Goal: Information Seeking & Learning: Find specific fact

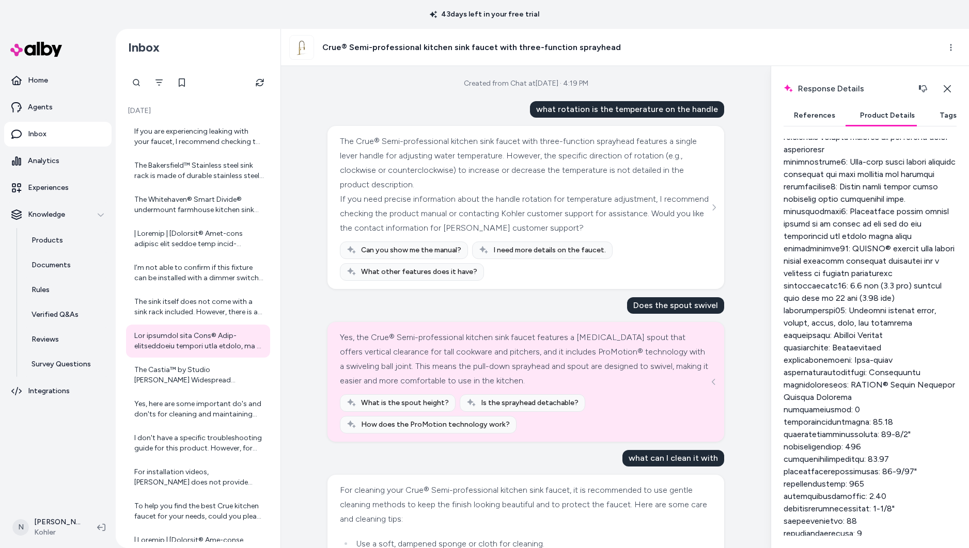
scroll to position [662, 0]
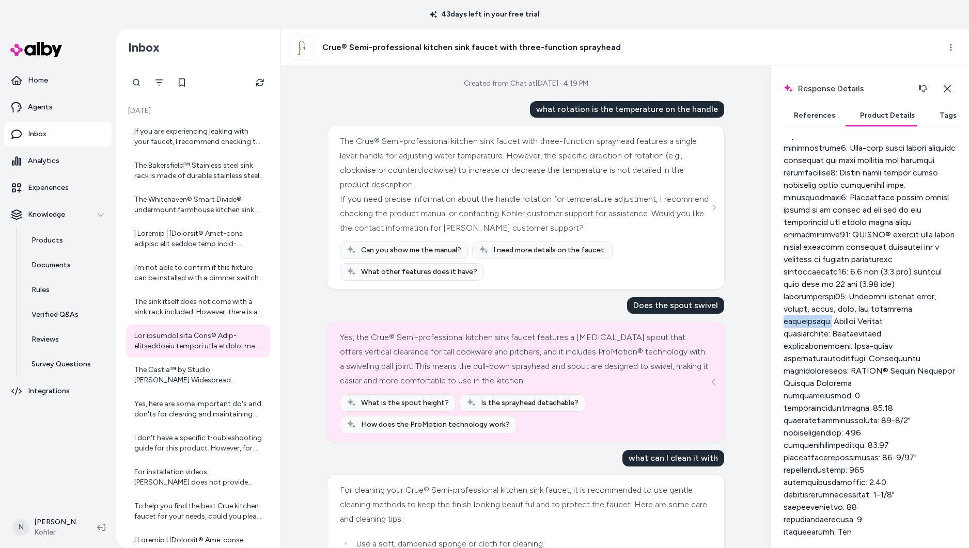
drag, startPoint x: 785, startPoint y: 362, endPoint x: 790, endPoint y: 371, distance: 10.9
click at [832, 360] on div at bounding box center [869, 340] width 173 height 917
drag, startPoint x: 795, startPoint y: 371, endPoint x: 814, endPoint y: 371, distance: 19.1
click at [814, 371] on div at bounding box center [869, 340] width 173 height 917
drag, startPoint x: 817, startPoint y: 383, endPoint x: 791, endPoint y: 398, distance: 29.9
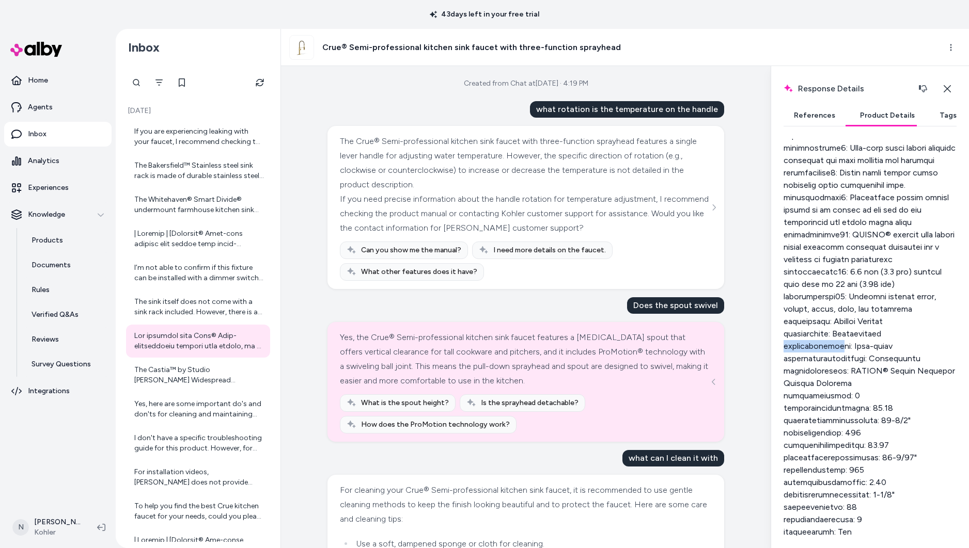
click at [831, 383] on div at bounding box center [869, 340] width 173 height 917
drag, startPoint x: 792, startPoint y: 398, endPoint x: 844, endPoint y: 396, distance: 51.7
click at [844, 396] on div "Response Details Response details and product details for the selected message.…" at bounding box center [870, 307] width 198 height 482
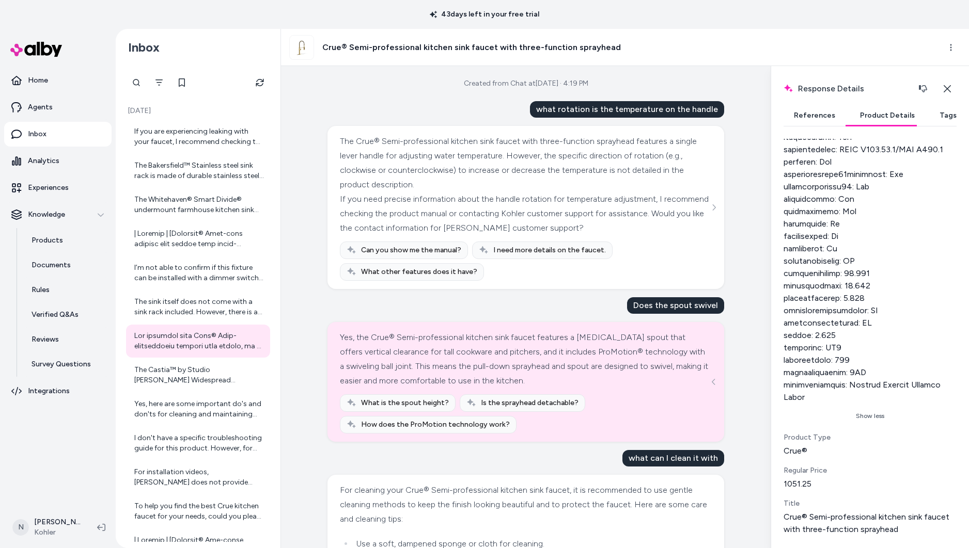
scroll to position [1094, 0]
drag, startPoint x: 783, startPoint y: 437, endPoint x: 814, endPoint y: 454, distance: 35.4
click at [814, 454] on div "Product Type Crue®" at bounding box center [869, 445] width 173 height 25
click at [785, 439] on div "Product Type" at bounding box center [869, 438] width 173 height 10
drag, startPoint x: 785, startPoint y: 438, endPoint x: 810, endPoint y: 450, distance: 28.0
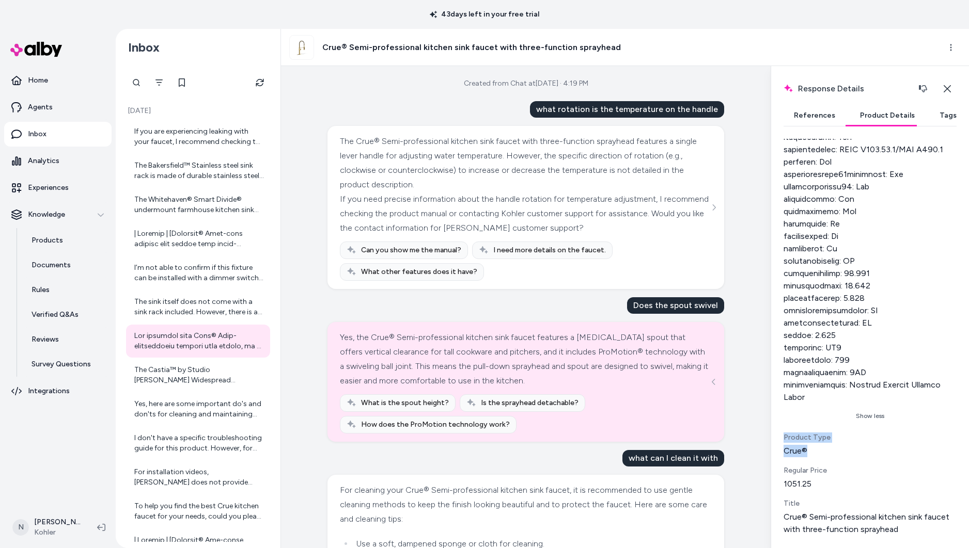
click at [810, 450] on div "Product Type Crue®" at bounding box center [869, 445] width 173 height 25
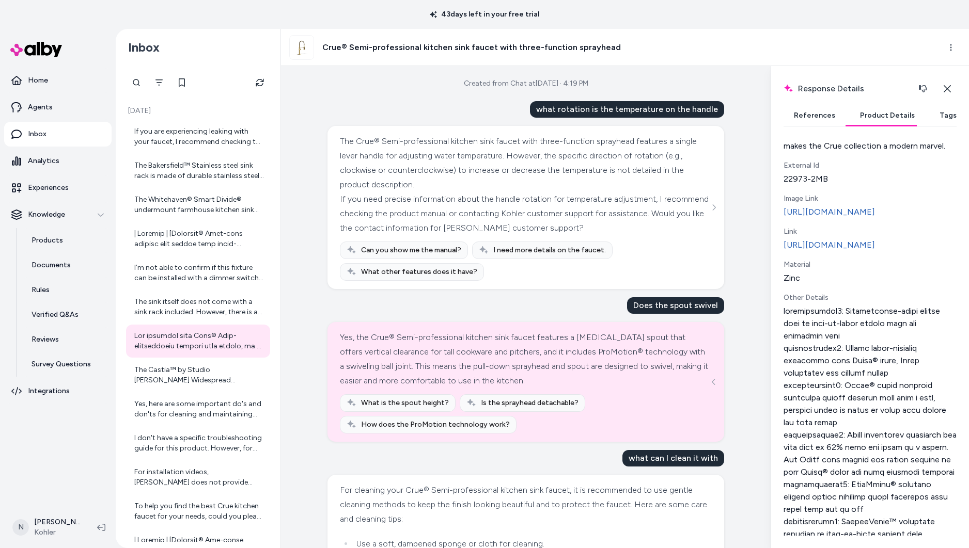
scroll to position [0, 0]
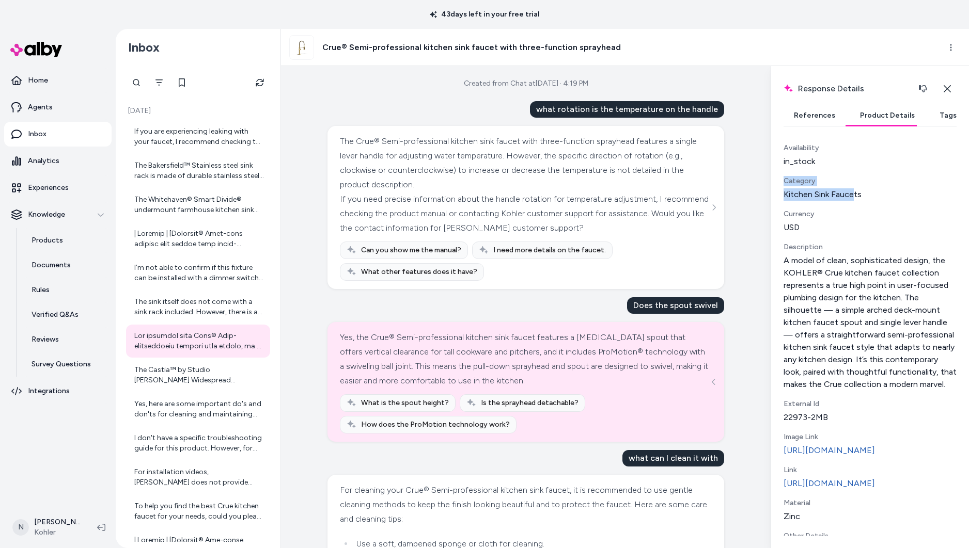
drag, startPoint x: 802, startPoint y: 187, endPoint x: 854, endPoint y: 193, distance: 52.0
click at [854, 193] on div "Category Kitchen Sink Faucets" at bounding box center [869, 188] width 173 height 25
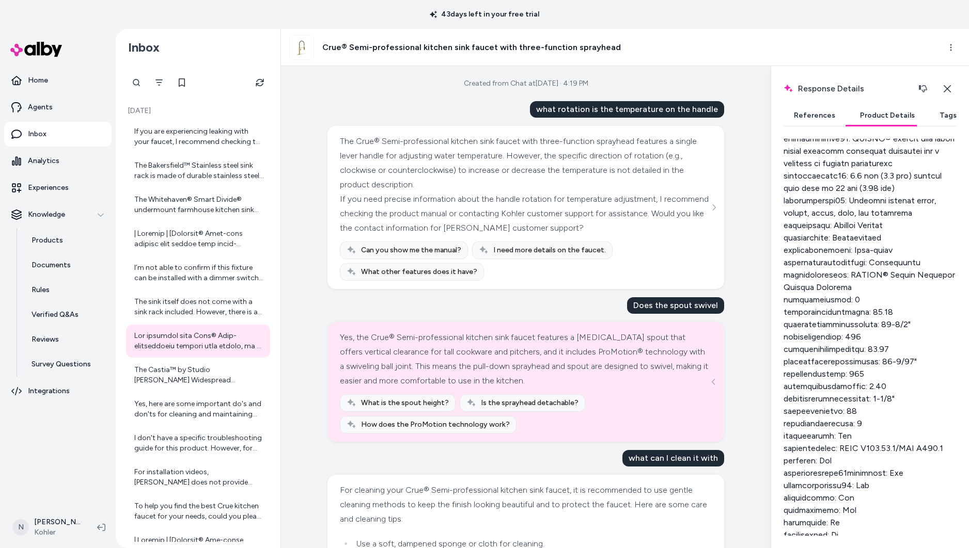
scroll to position [974, 0]
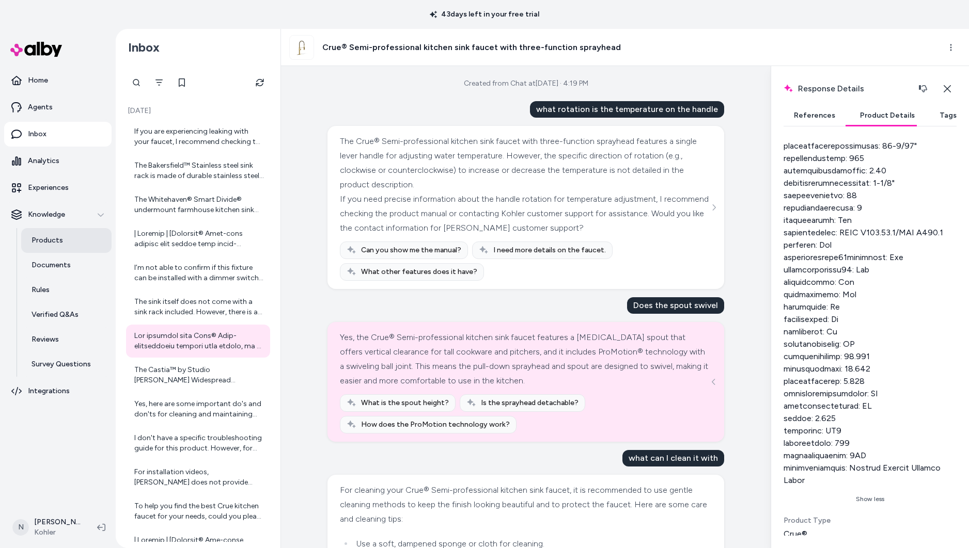
click at [60, 239] on link "Products" at bounding box center [66, 240] width 90 height 25
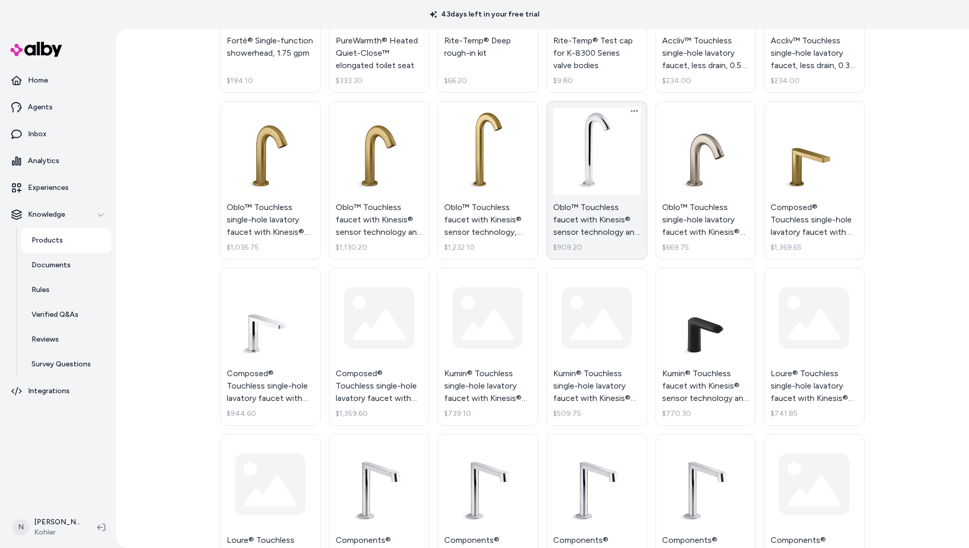
scroll to position [721, 0]
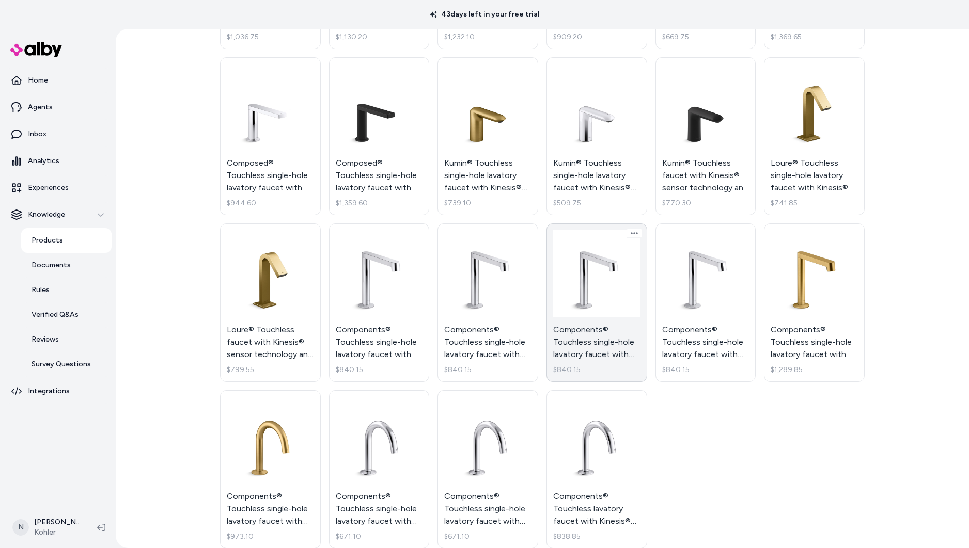
click at [608, 279] on link "Components® Touchless single-hole lavatory faucet with Kinesis® sensor technolo…" at bounding box center [596, 303] width 101 height 159
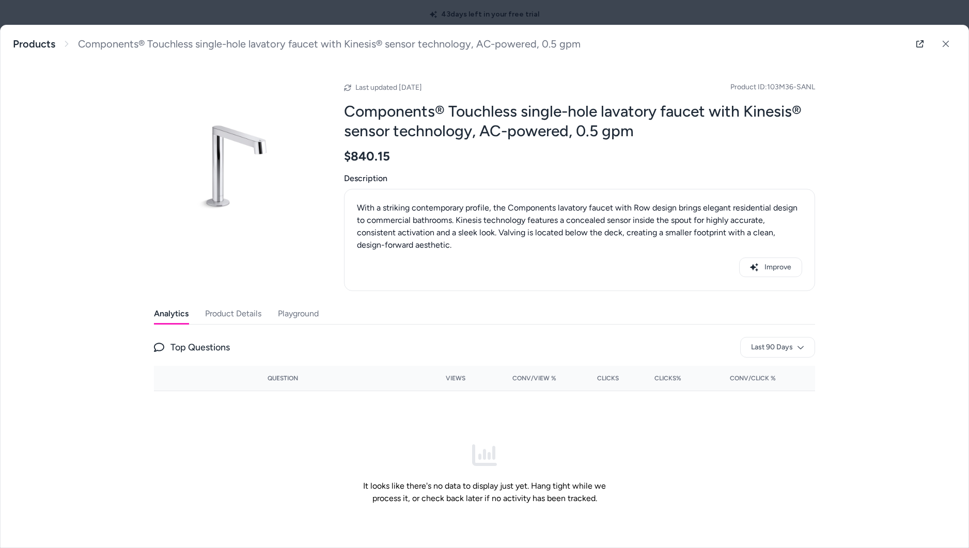
click at [221, 312] on button "Product Details" at bounding box center [233, 314] width 56 height 21
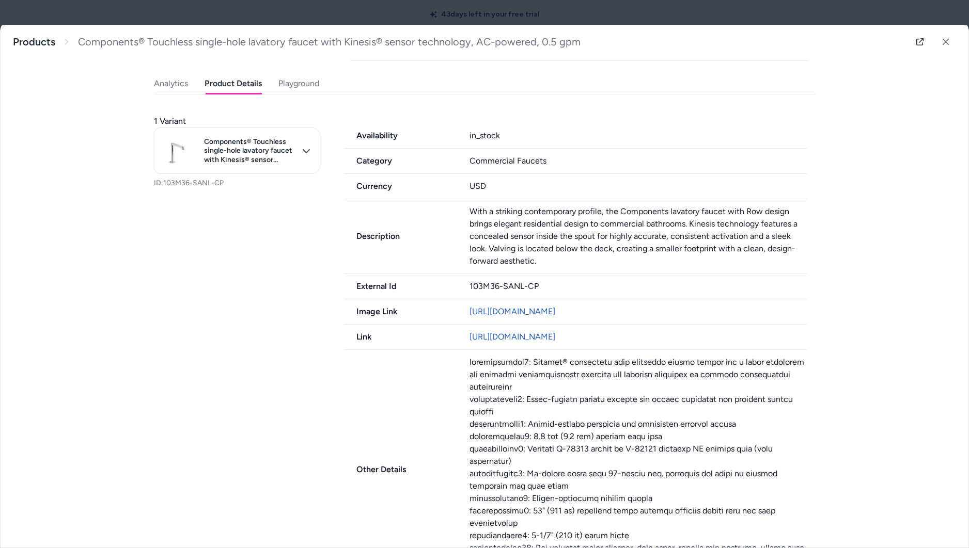
scroll to position [378, 0]
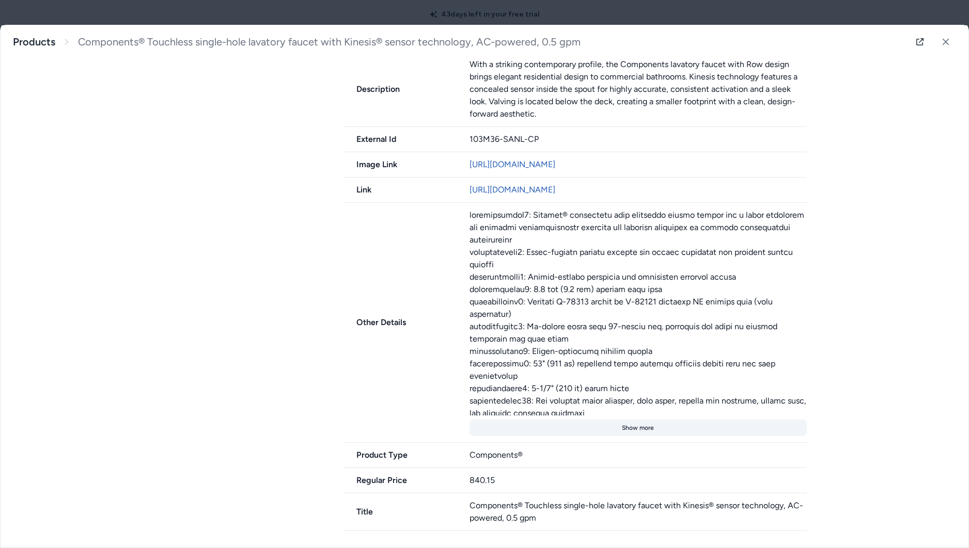
click at [631, 427] on button "Show more" at bounding box center [638, 428] width 338 height 17
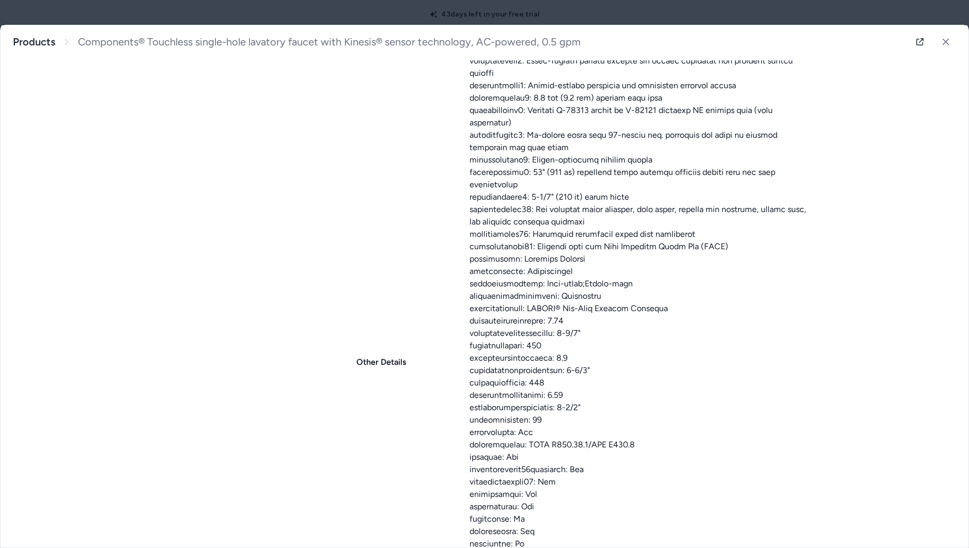
scroll to position [678, 0]
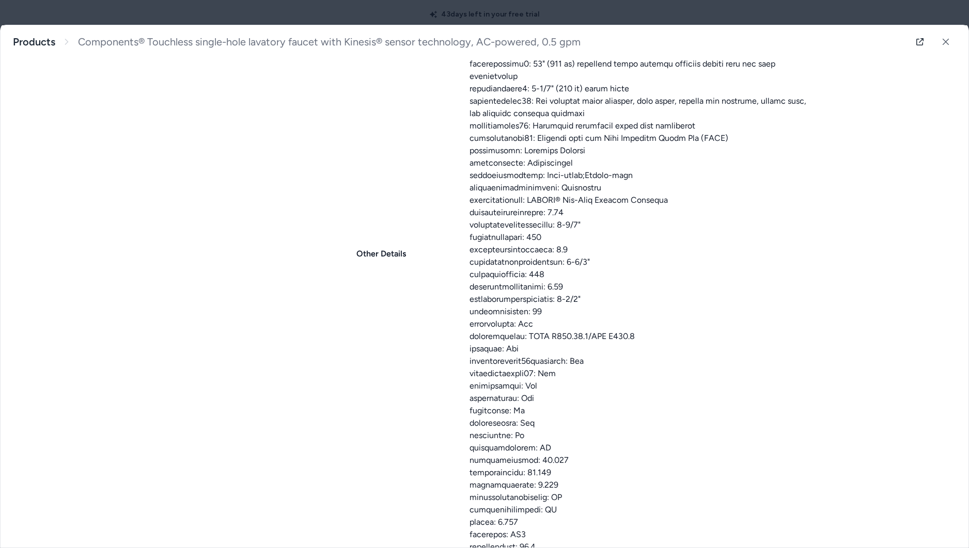
click at [779, 359] on div at bounding box center [638, 243] width 338 height 669
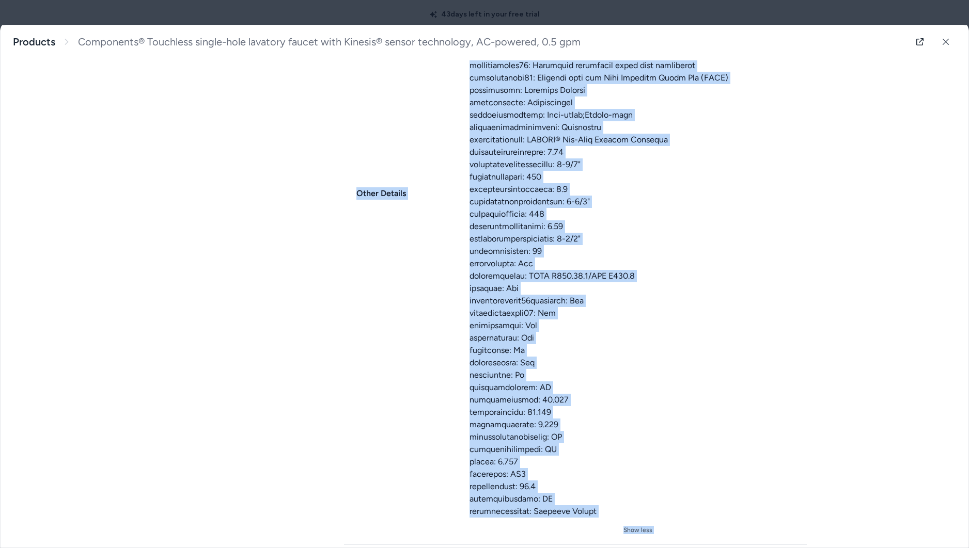
scroll to position [828, 0]
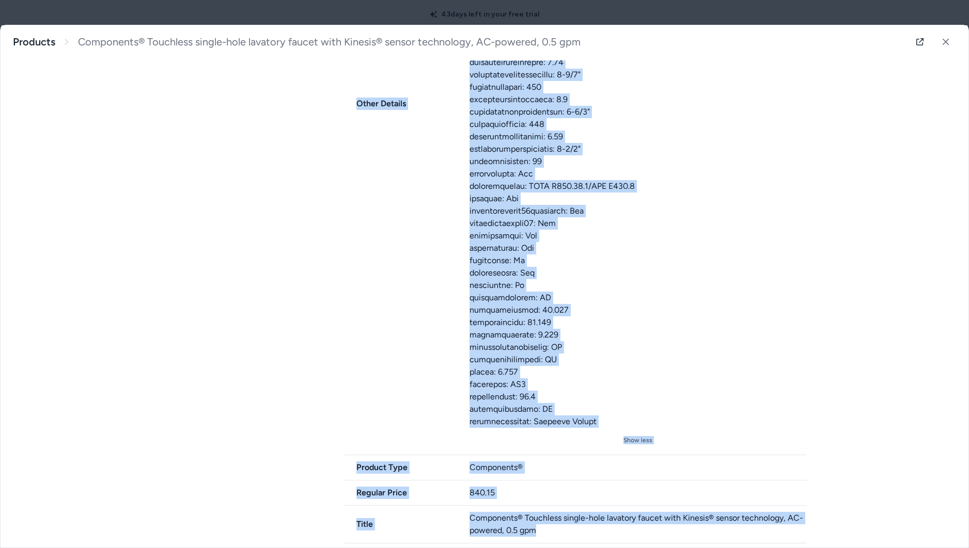
drag, startPoint x: 358, startPoint y: 272, endPoint x: 539, endPoint y: 544, distance: 327.0
click at [539, 544] on div "Components® Touchless single-hole lavatory faucet with Kinesis® sensor technolo…" at bounding box center [485, 286] width 968 height 523
copy div "Loremipsumdo si_ametc Adipisci Elitseddoe Tempori Utlabore ETD Magnaaliqua Enim…"
click at [953, 40] on button at bounding box center [945, 42] width 21 height 21
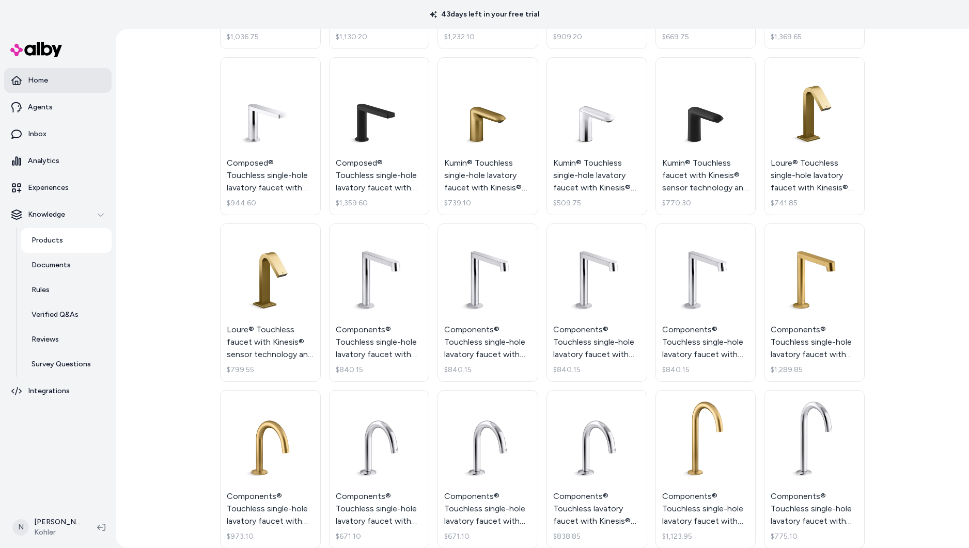
click at [43, 81] on p "Home" at bounding box center [38, 80] width 20 height 10
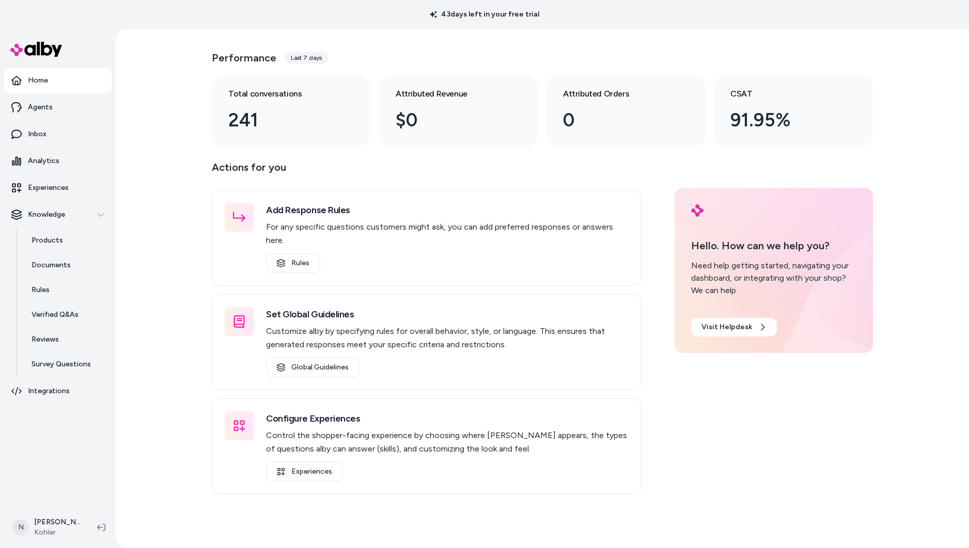
scroll to position [29, 0]
click at [53, 83] on link "Home" at bounding box center [57, 80] width 107 height 25
click at [299, 57] on div "Last 7 days" at bounding box center [306, 58] width 43 height 12
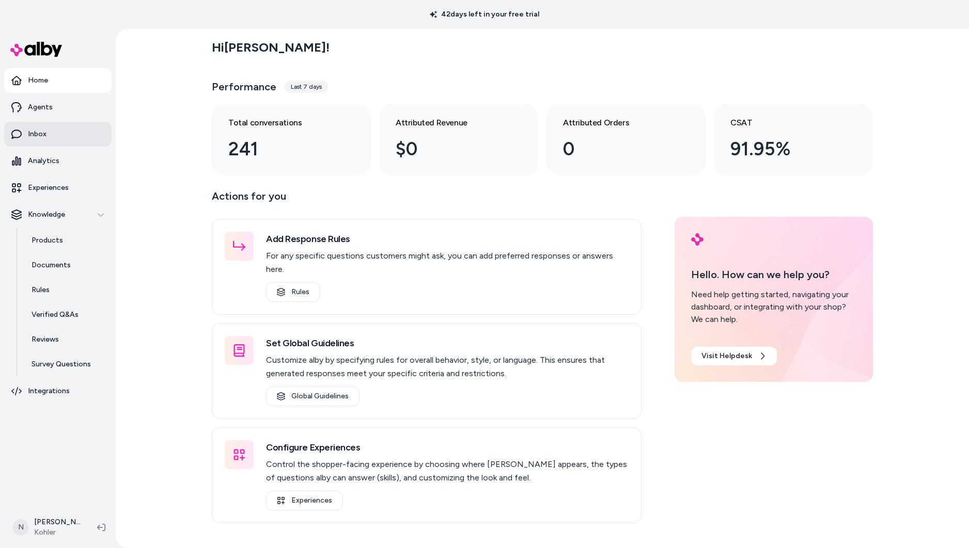
click at [68, 130] on link "Inbox" at bounding box center [57, 134] width 107 height 25
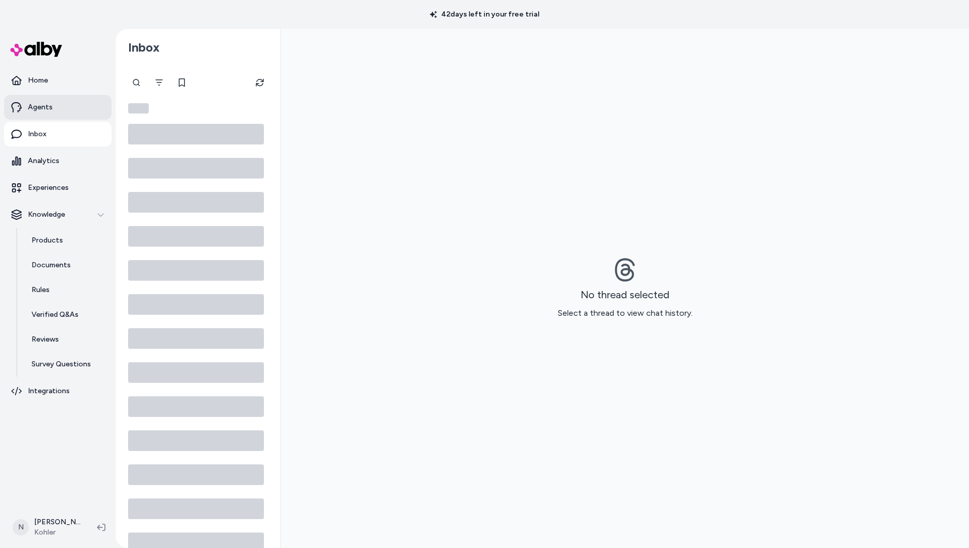
click at [49, 102] on p "Agents" at bounding box center [40, 107] width 25 height 10
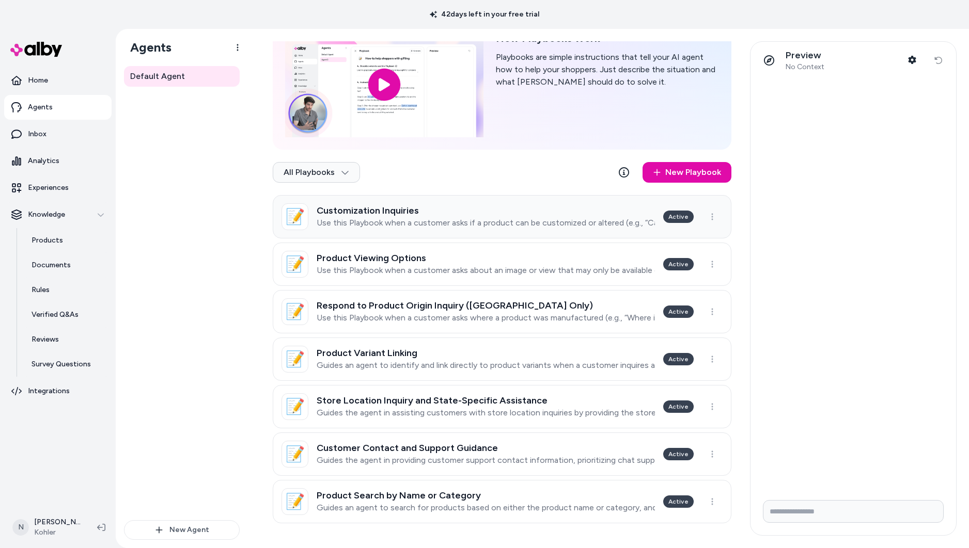
scroll to position [59, 0]
click at [41, 135] on p "Inbox" at bounding box center [37, 134] width 19 height 10
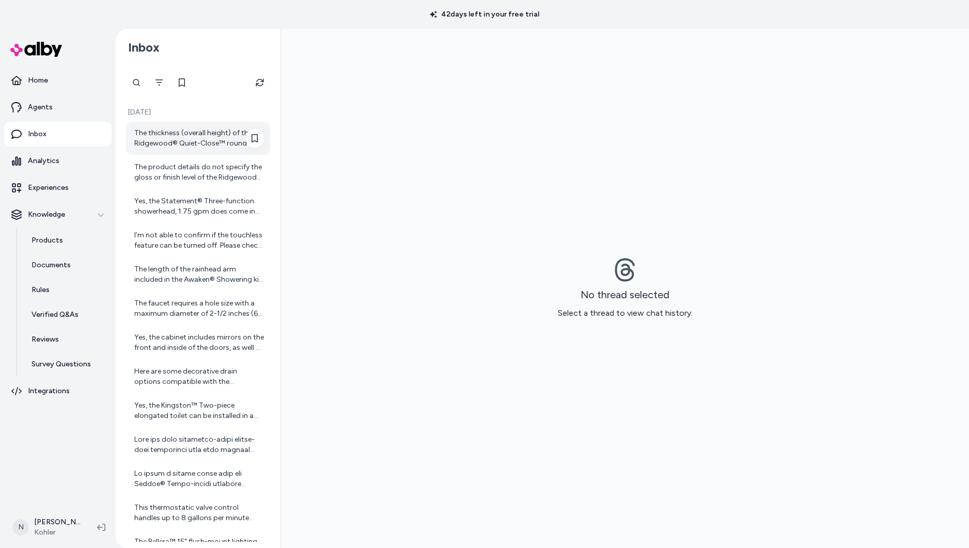
click at [191, 134] on div "The thickness (overall height) of the Ridgewood® Quiet-Close™ round-front toile…" at bounding box center [199, 138] width 130 height 21
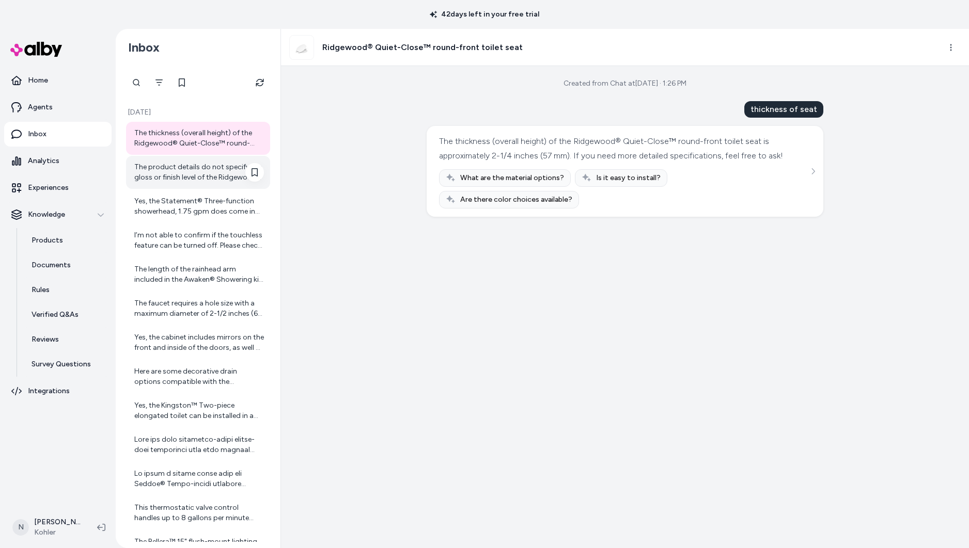
click at [190, 169] on div "The product details do not specify the gloss or finish level of the Ridgewood® …" at bounding box center [199, 172] width 130 height 21
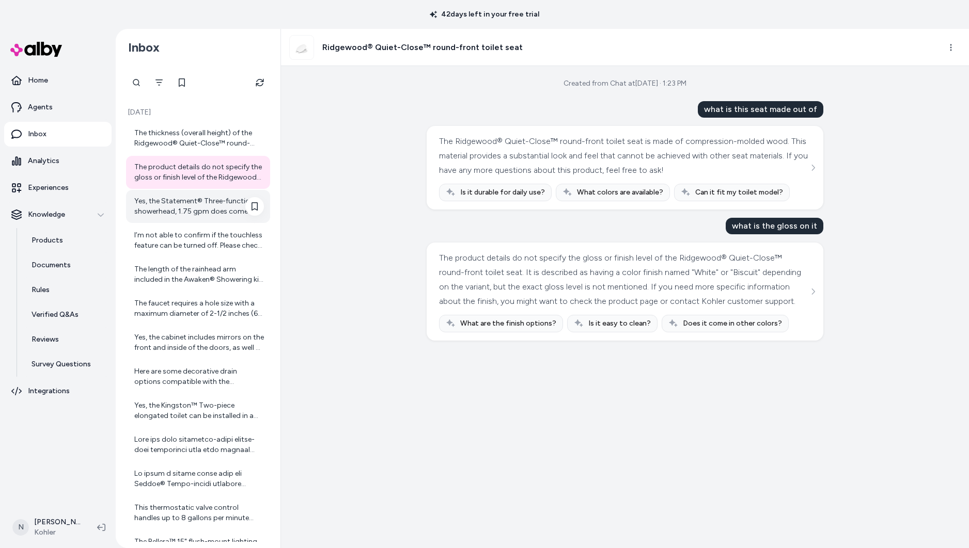
click at [184, 203] on div "Yes, the Statement® Three-function showerhead, 1.75 gpm does come in Matte Blac…" at bounding box center [199, 206] width 130 height 21
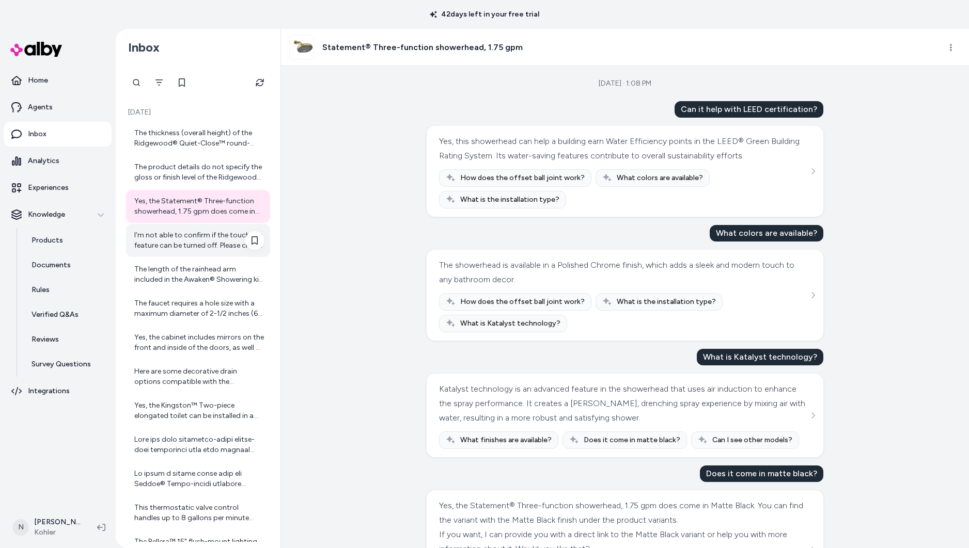
click at [212, 247] on div "I’m not able to confirm if the touchless feature can be turned off. Please chec…" at bounding box center [199, 240] width 130 height 21
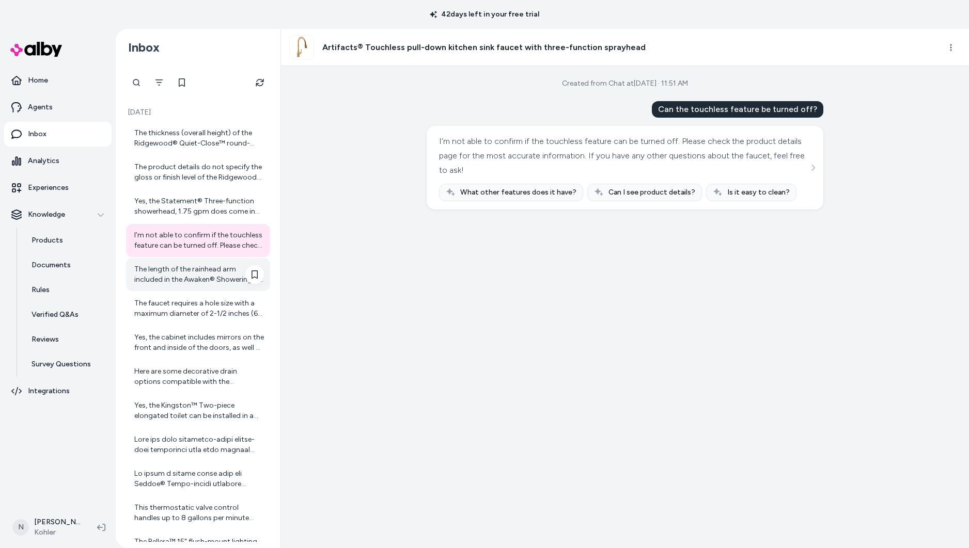
click at [178, 272] on div "The length of the rainhead arm included in the Awaken® Showering kit is 9-1/2" …" at bounding box center [199, 274] width 130 height 21
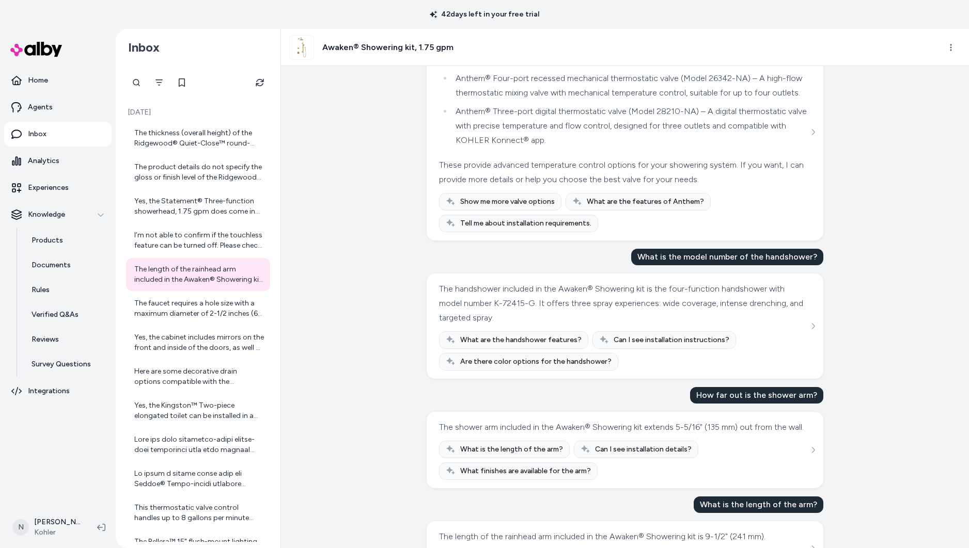
scroll to position [717, 0]
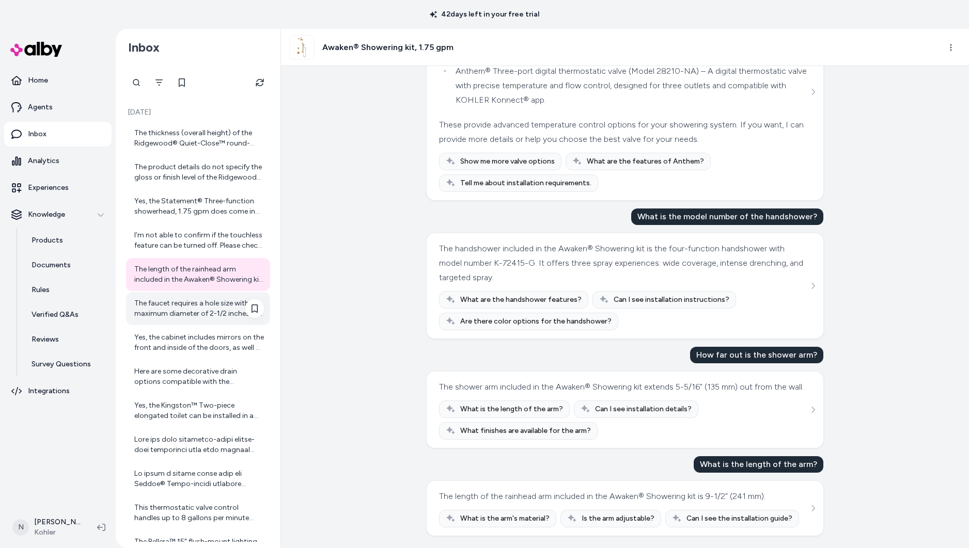
click at [148, 324] on div "The faucet requires a hole size with a maximum diameter of 2-1/2 inches (64 mm)…" at bounding box center [198, 308] width 144 height 33
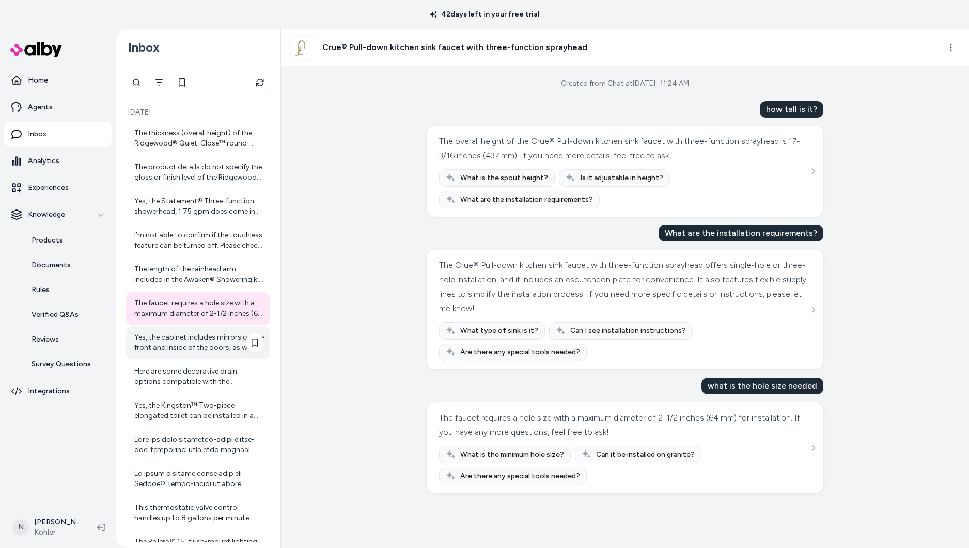
click at [156, 341] on div "Yes, the cabinet includes mirrors on the front and inside of the doors, as well…" at bounding box center [199, 343] width 130 height 21
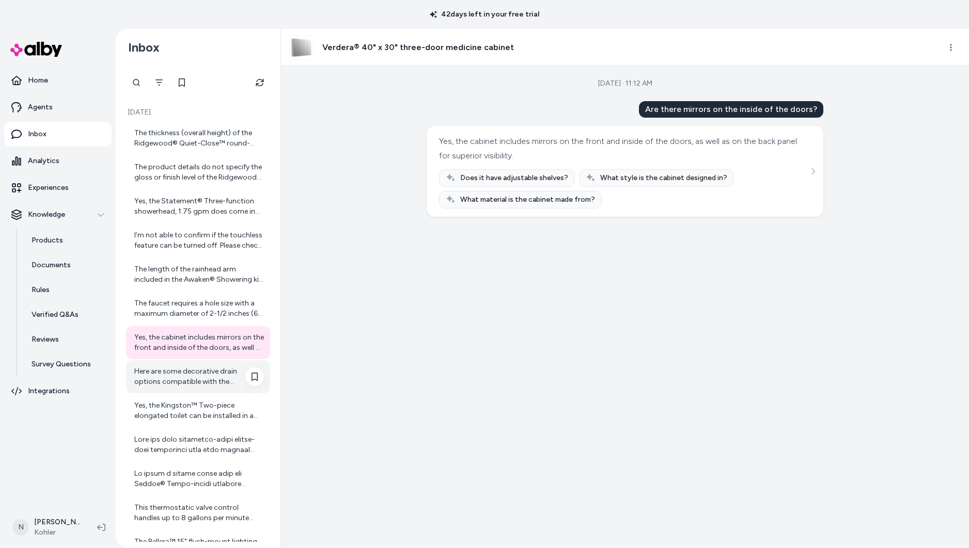
click at [158, 380] on div "Here are some decorative drain options compatible with the Briolette™ vessel ba…" at bounding box center [199, 377] width 130 height 21
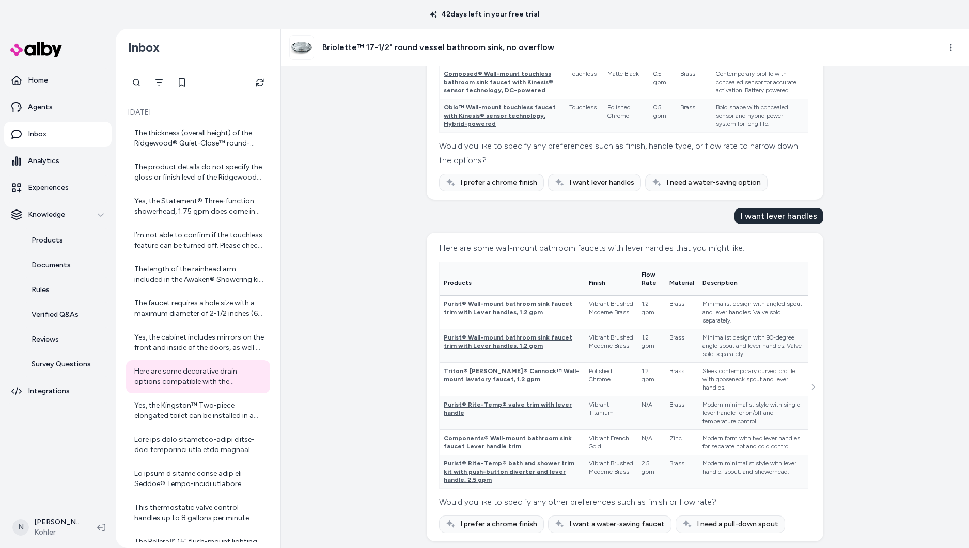
scroll to position [544, 0]
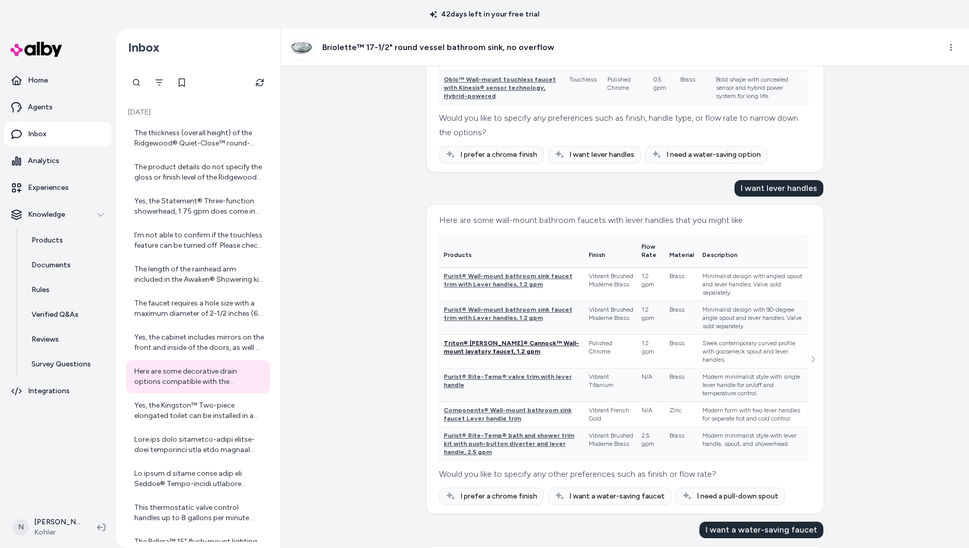
click at [487, 352] on span "Triton® Bowe® Cannock™ Wall-mount lavatory faucet, 1.2 gpm" at bounding box center [511, 347] width 135 height 15
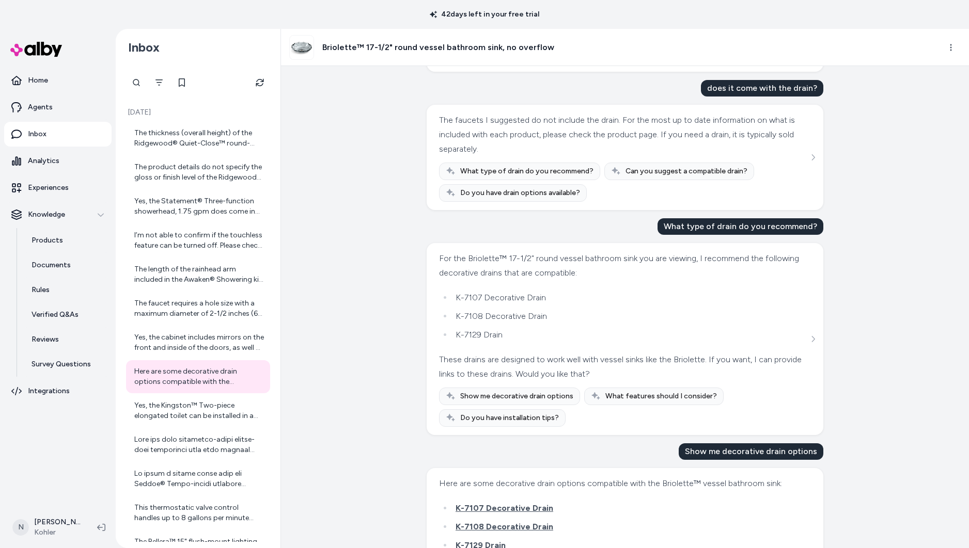
scroll to position [1414, 0]
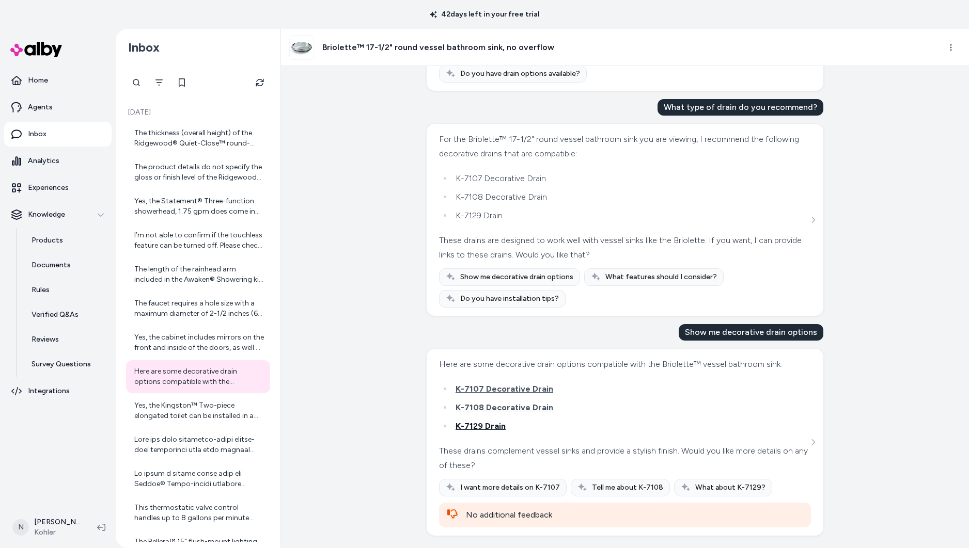
click at [489, 425] on span "K-7129 Drain" at bounding box center [481, 426] width 50 height 10
click at [498, 407] on span "K-7108 Decorative Drain" at bounding box center [505, 408] width 98 height 10
click at [33, 103] on p "Agents" at bounding box center [40, 107] width 25 height 10
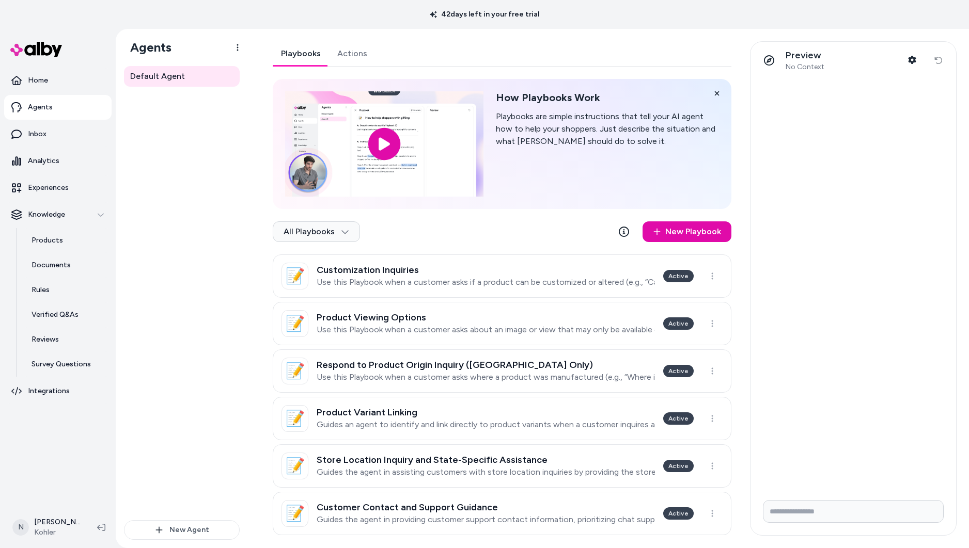
click at [355, 52] on link "Actions" at bounding box center [352, 53] width 46 height 25
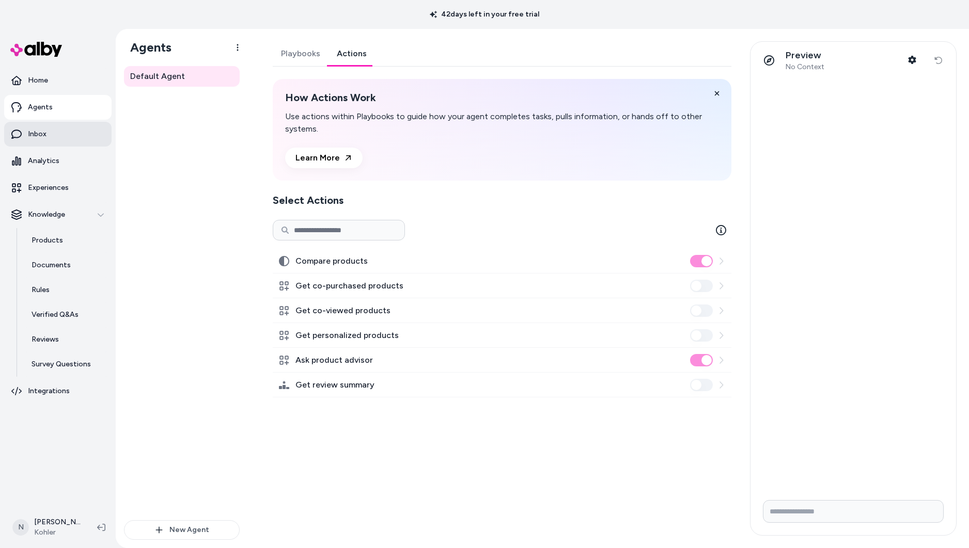
click at [46, 127] on link "Inbox" at bounding box center [57, 134] width 107 height 25
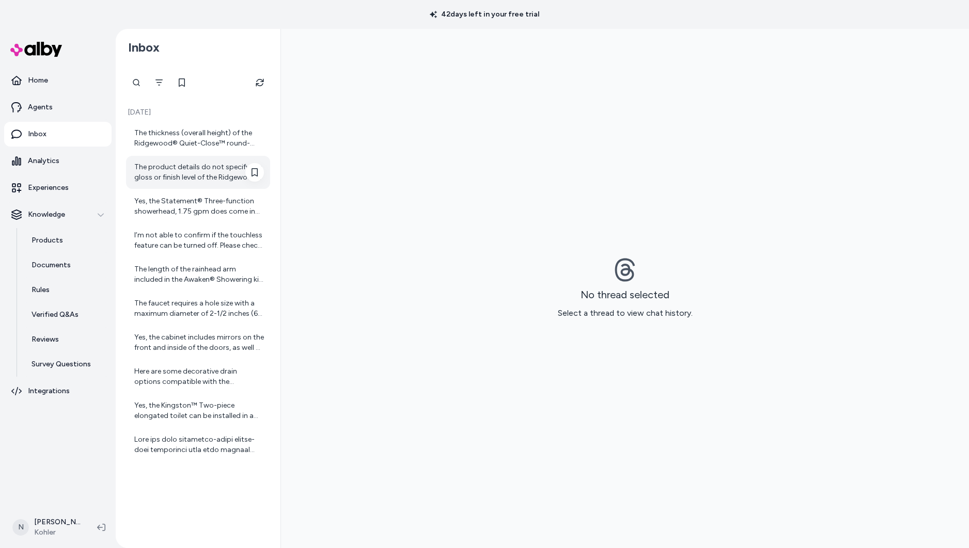
click at [186, 173] on div "The product details do not specify the gloss or finish level of the Ridgewood® …" at bounding box center [199, 172] width 130 height 21
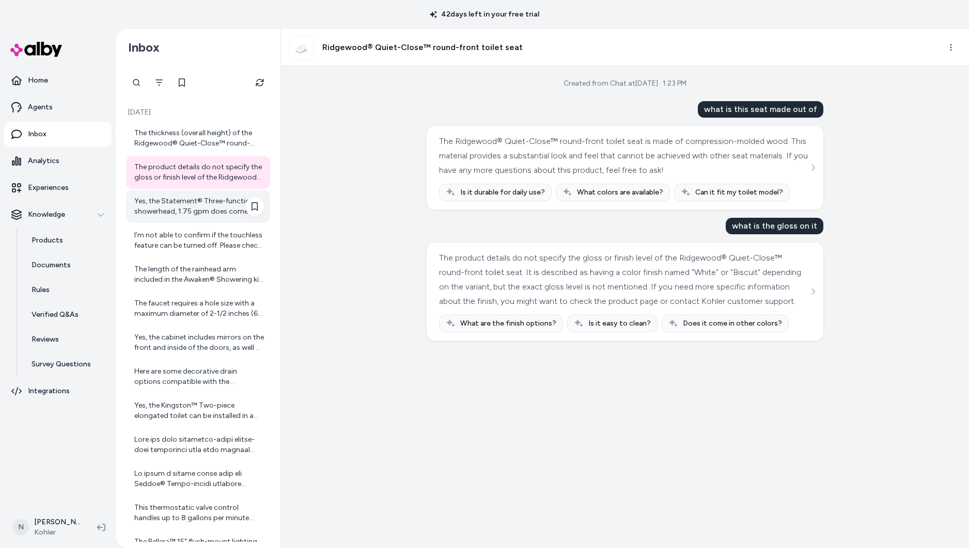
click at [192, 219] on div "Yes, the Statement® Three-function showerhead, 1.75 gpm does come in Matte Blac…" at bounding box center [198, 206] width 144 height 33
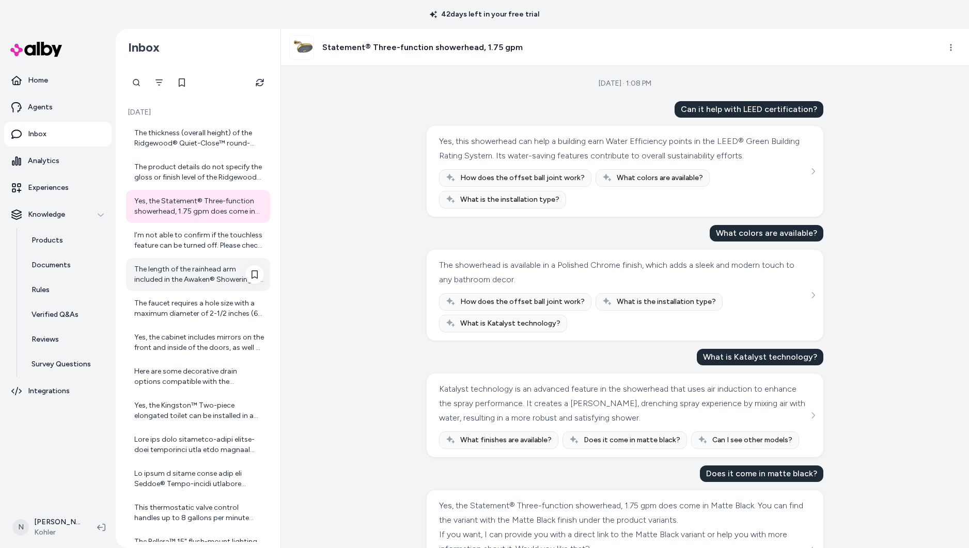
click at [208, 277] on div "The length of the rainhead arm included in the Awaken® Showering kit is 9-1/2" …" at bounding box center [199, 274] width 130 height 21
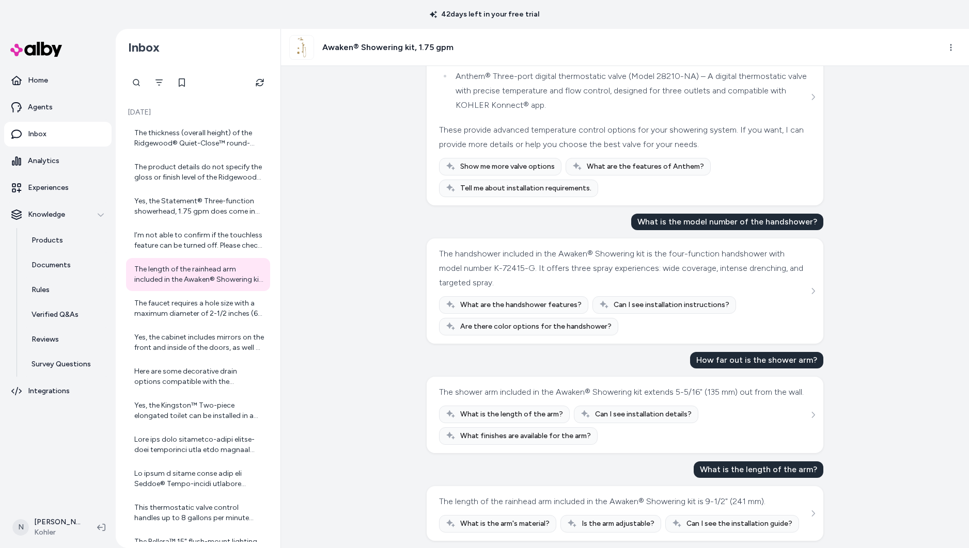
scroll to position [717, 0]
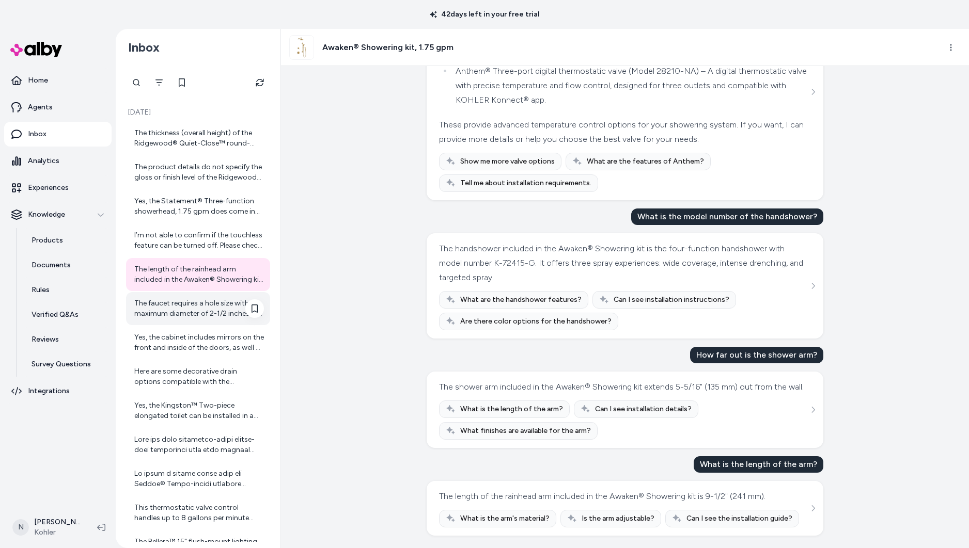
click at [163, 312] on div "The faucet requires a hole size with a maximum diameter of 2-1/2 inches (64 mm)…" at bounding box center [199, 309] width 130 height 21
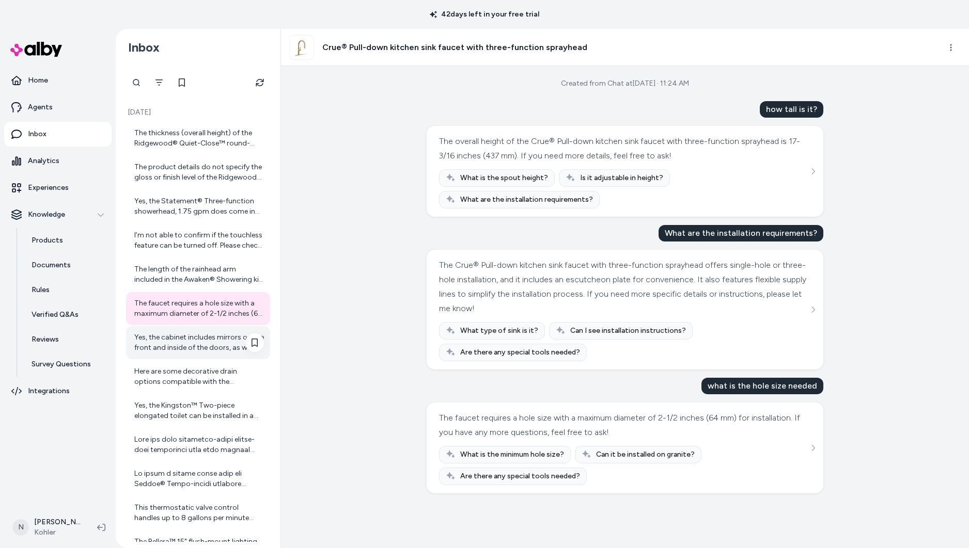
click at [208, 351] on div "Yes, the cabinet includes mirrors on the front and inside of the doors, as well…" at bounding box center [199, 343] width 130 height 21
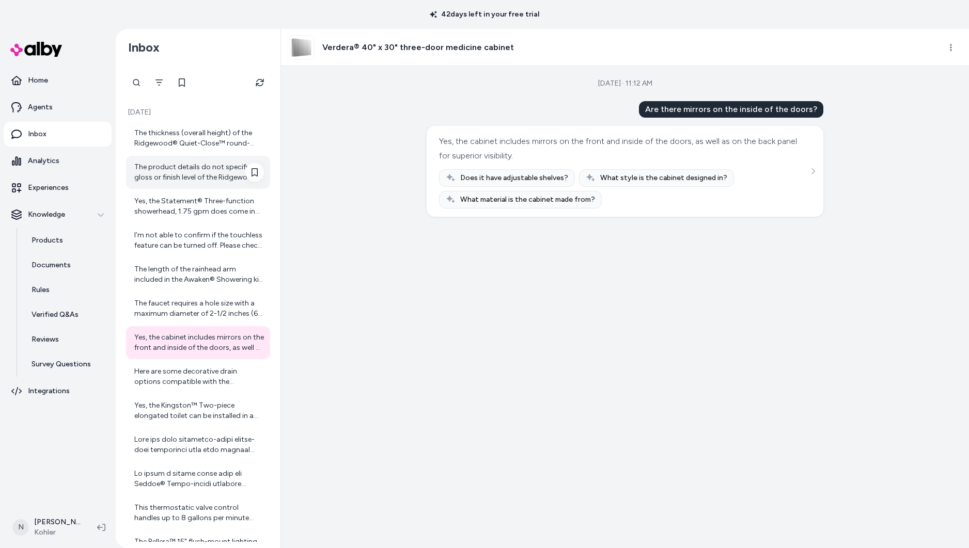
click at [208, 181] on div "The product details do not specify the gloss or finish level of the Ridgewood® …" at bounding box center [199, 172] width 130 height 21
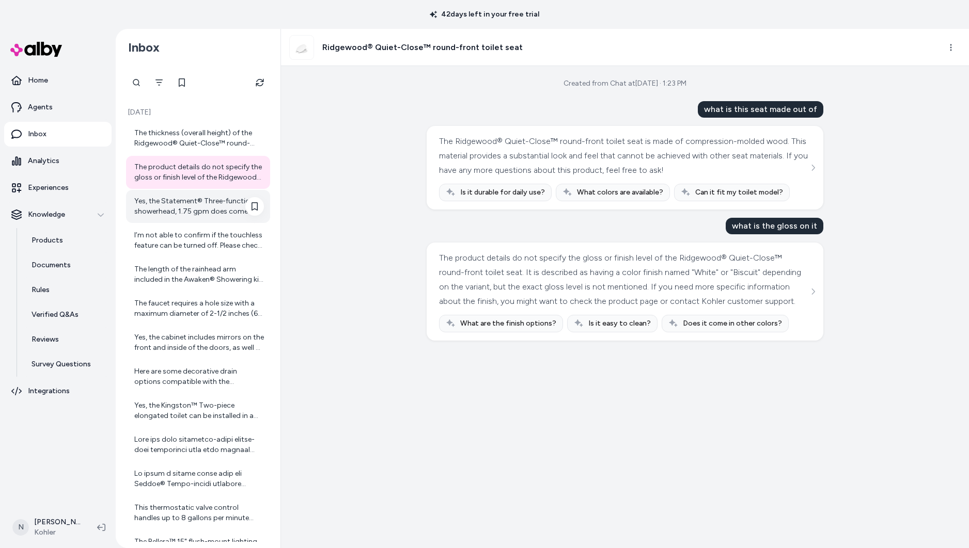
click at [213, 212] on div "Yes, the Statement® Three-function showerhead, 1.75 gpm does come in Matte Blac…" at bounding box center [199, 206] width 130 height 21
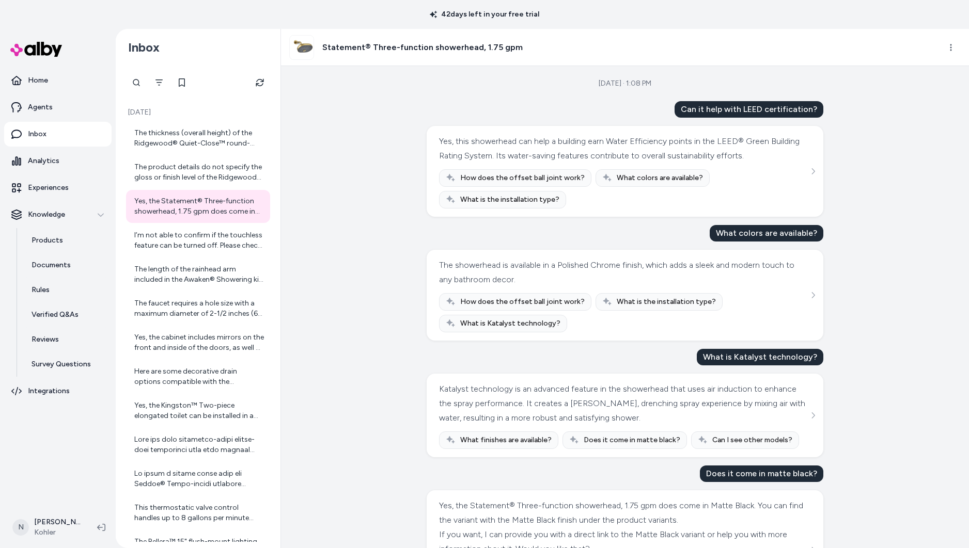
scroll to position [74, 0]
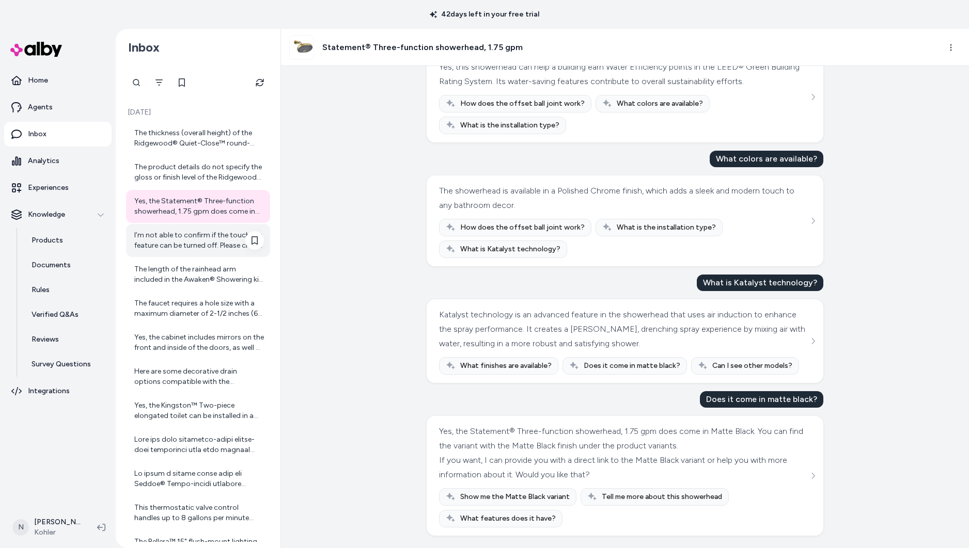
click at [197, 238] on div "I’m not able to confirm if the touchless feature can be turned off. Please chec…" at bounding box center [199, 240] width 130 height 21
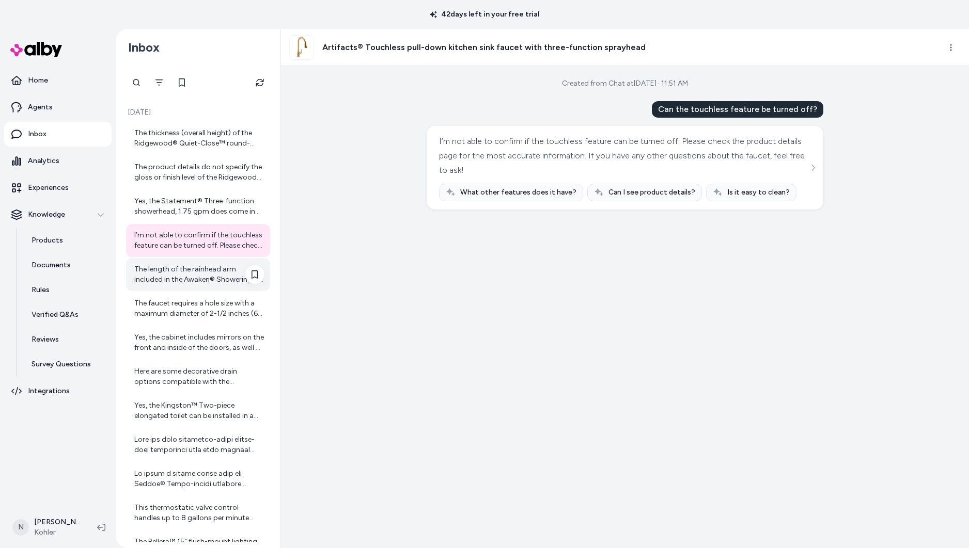
click at [196, 269] on div "The length of the rainhead arm included in the Awaken® Showering kit is 9-1/2" …" at bounding box center [199, 274] width 130 height 21
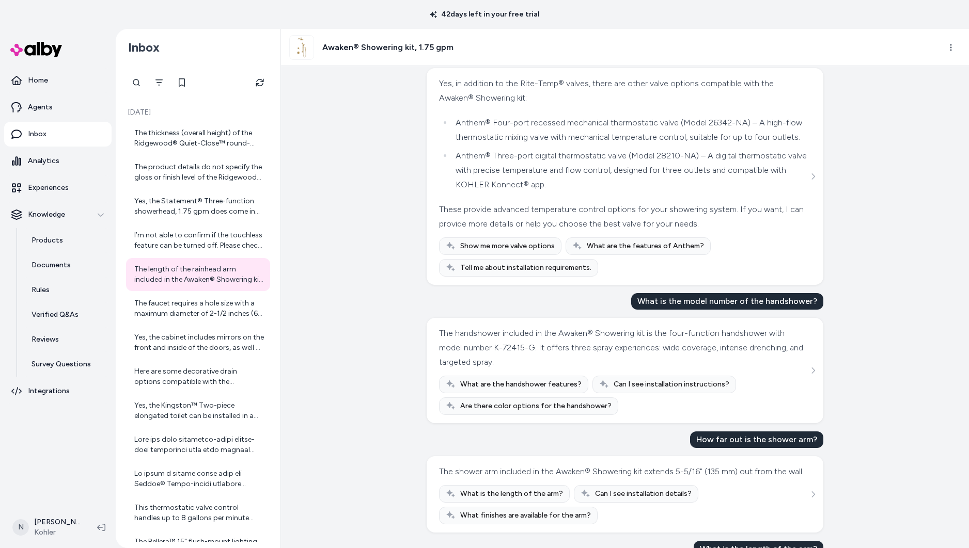
scroll to position [717, 0]
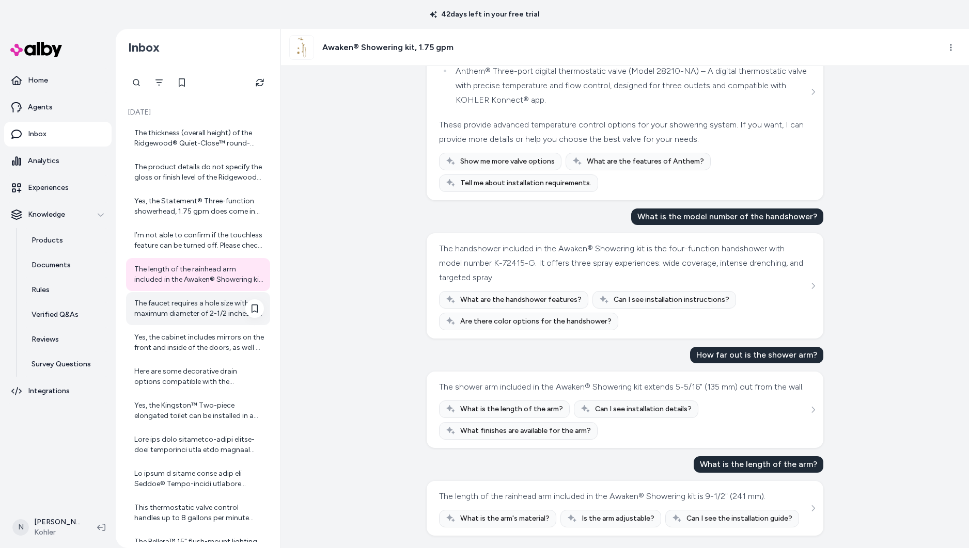
click at [216, 307] on div "The faucet requires a hole size with a maximum diameter of 2-1/2 inches (64 mm)…" at bounding box center [199, 309] width 130 height 21
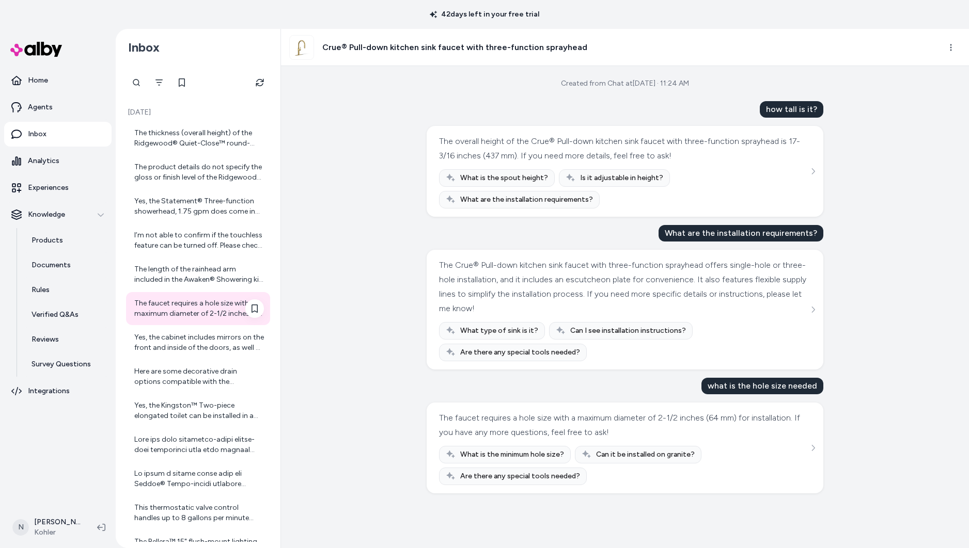
click at [186, 311] on div "The faucet requires a hole size with a maximum diameter of 2-1/2 inches (64 mm)…" at bounding box center [199, 309] width 130 height 21
click at [220, 342] on div "Yes, the cabinet includes mirrors on the front and inside of the doors, as well…" at bounding box center [199, 343] width 130 height 21
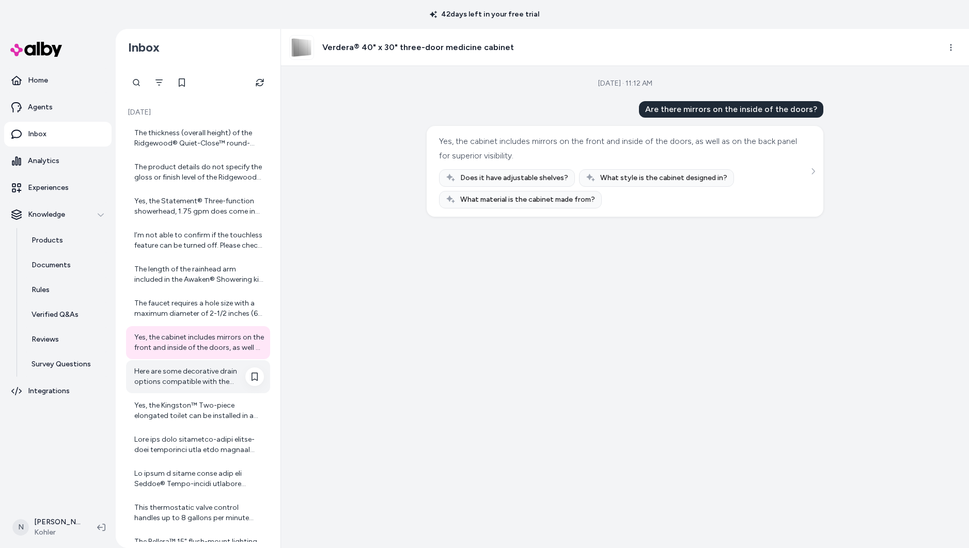
click at [205, 372] on div "Here are some decorative drain options compatible with the Briolette™ vessel ba…" at bounding box center [199, 377] width 130 height 21
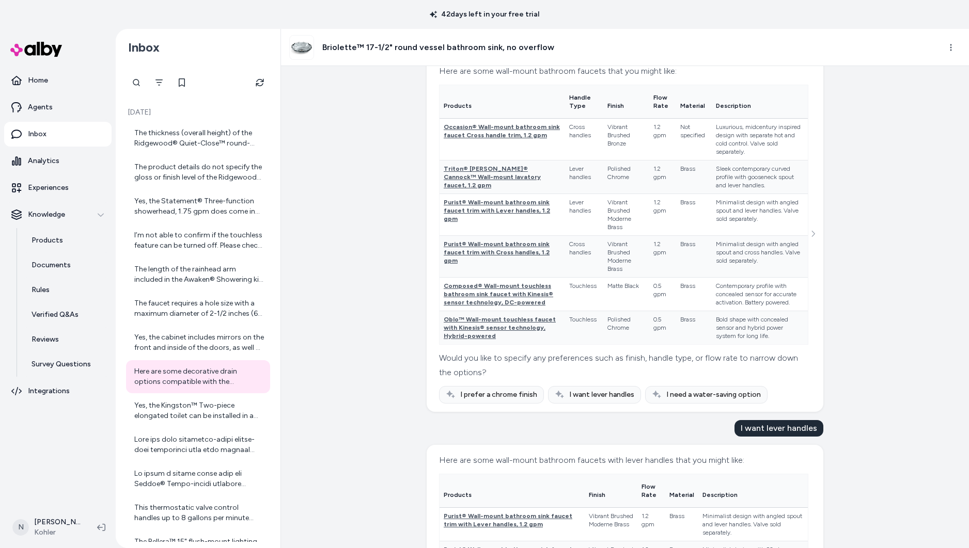
scroll to position [345, 0]
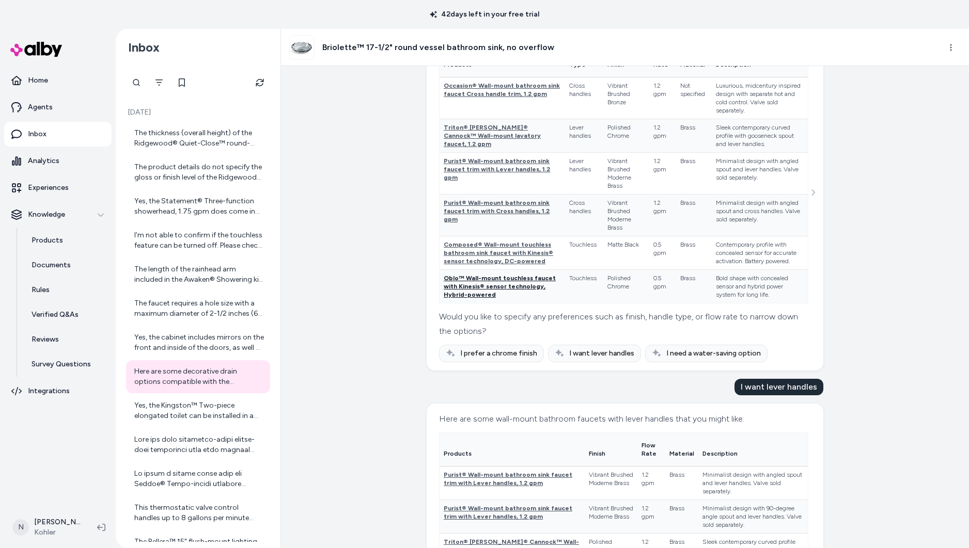
click at [472, 289] on span "Oblo™ Wall-mount touchless faucet with Kinesis® sensor technology, Hybrid-power…" at bounding box center [500, 287] width 112 height 24
click at [469, 487] on span "Purist® Wall-mount bathroom sink faucet trim with Lever handles, 1.2 gpm" at bounding box center [508, 479] width 129 height 15
